Goal: Communication & Community: Answer question/provide support

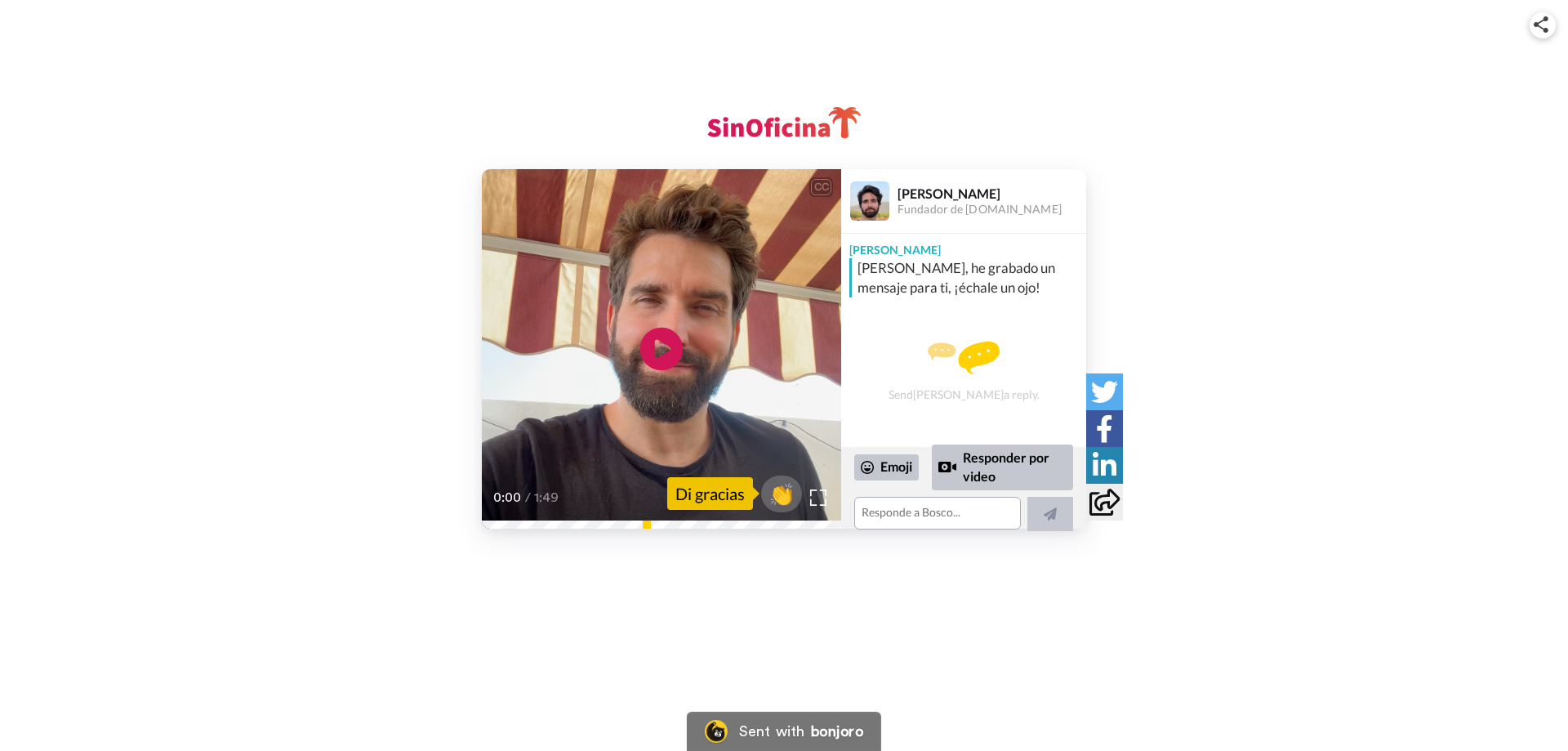
click at [652, 349] on icon at bounding box center [661, 349] width 44 height 44
click at [912, 517] on textarea at bounding box center [938, 513] width 167 height 33
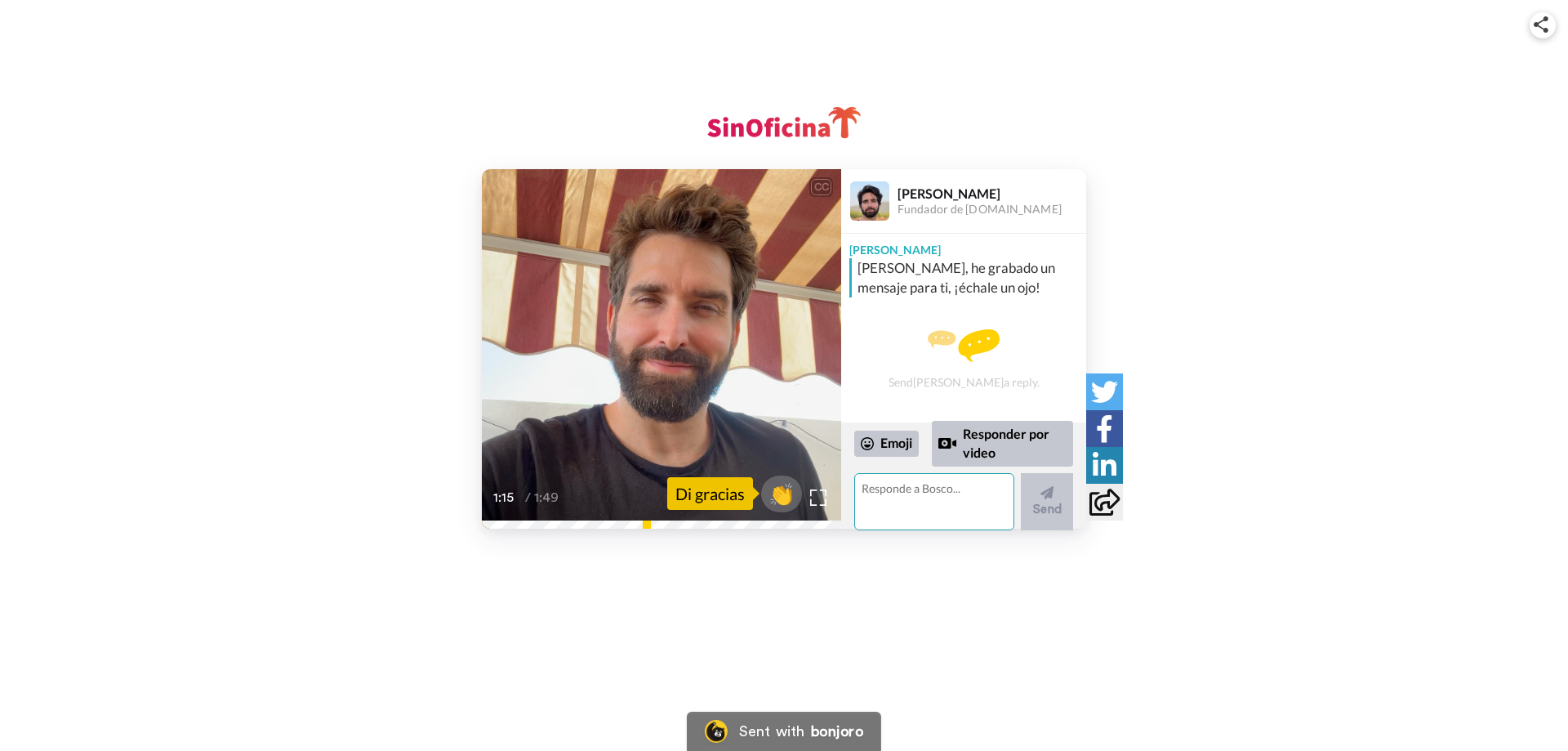
click at [938, 495] on textarea at bounding box center [934, 501] width 160 height 57
click at [891, 489] on textarea "[PERSON_NAME]! :)" at bounding box center [934, 501] width 160 height 57
click at [947, 489] on textarea "Gracias, [PERSON_NAME]! :)" at bounding box center [934, 501] width 160 height 57
click at [933, 503] on textarea "Gracias, [PERSON_NAME]! Con ganas de ver el nuevo onboarding :D" at bounding box center [934, 501] width 160 height 57
click at [967, 508] on textarea "Gracias, [PERSON_NAME]! Con ganas de ver el nuevo onboarding :D" at bounding box center [934, 501] width 160 height 57
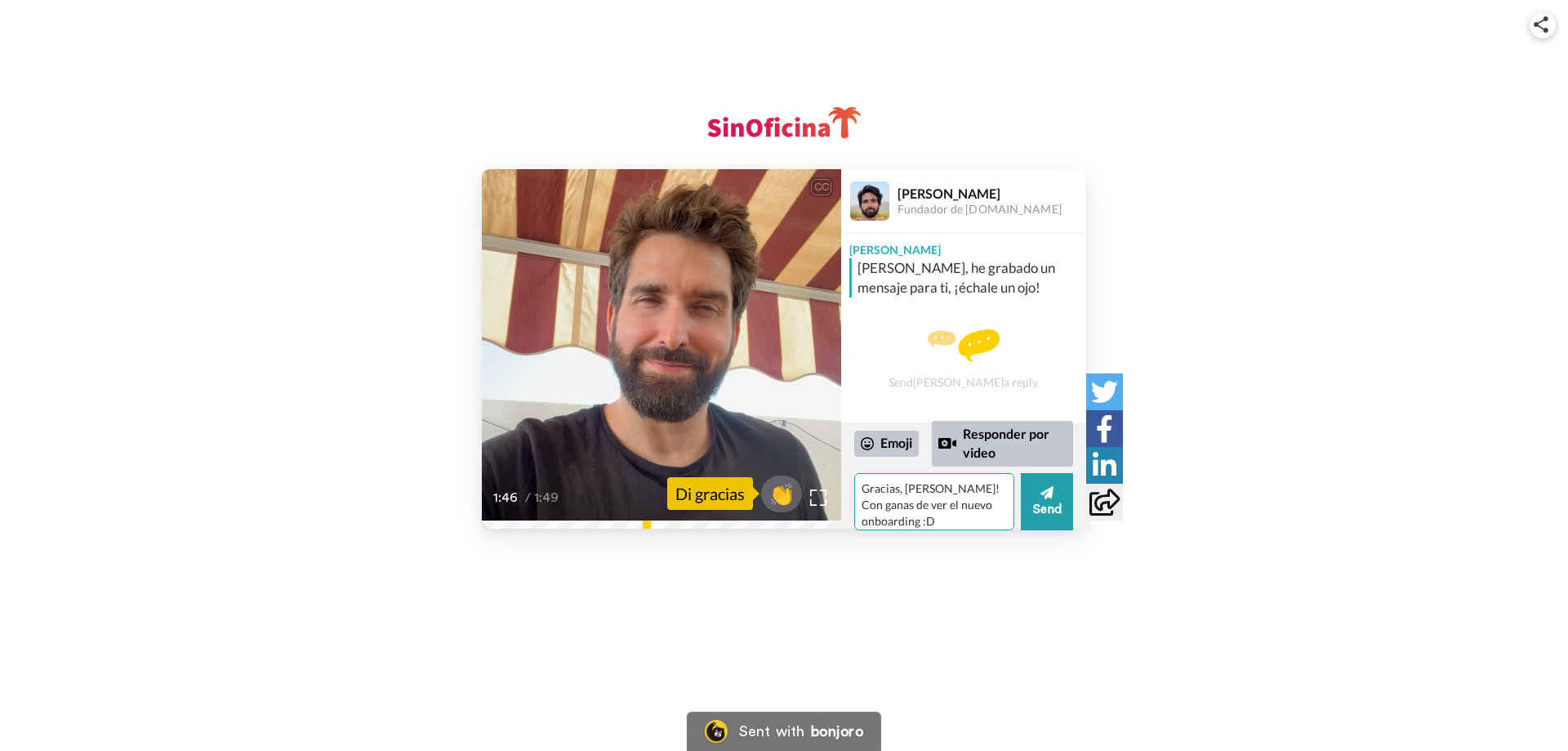
click at [985, 507] on textarea "Gracias, [PERSON_NAME]! Con ganas de ver el nuevo onboarding :D" at bounding box center [934, 501] width 160 height 57
click at [995, 507] on textarea "Gracias, [PERSON_NAME]! Con ganas de ver el nuevo onboarding :D" at bounding box center [934, 501] width 160 height 57
type textarea "Gracias, [PERSON_NAME]! Con ganas de ver el nuevo onboarding :D"
click at [1047, 497] on icon at bounding box center [1046, 492] width 13 height 13
